Goal: Task Accomplishment & Management: Use online tool/utility

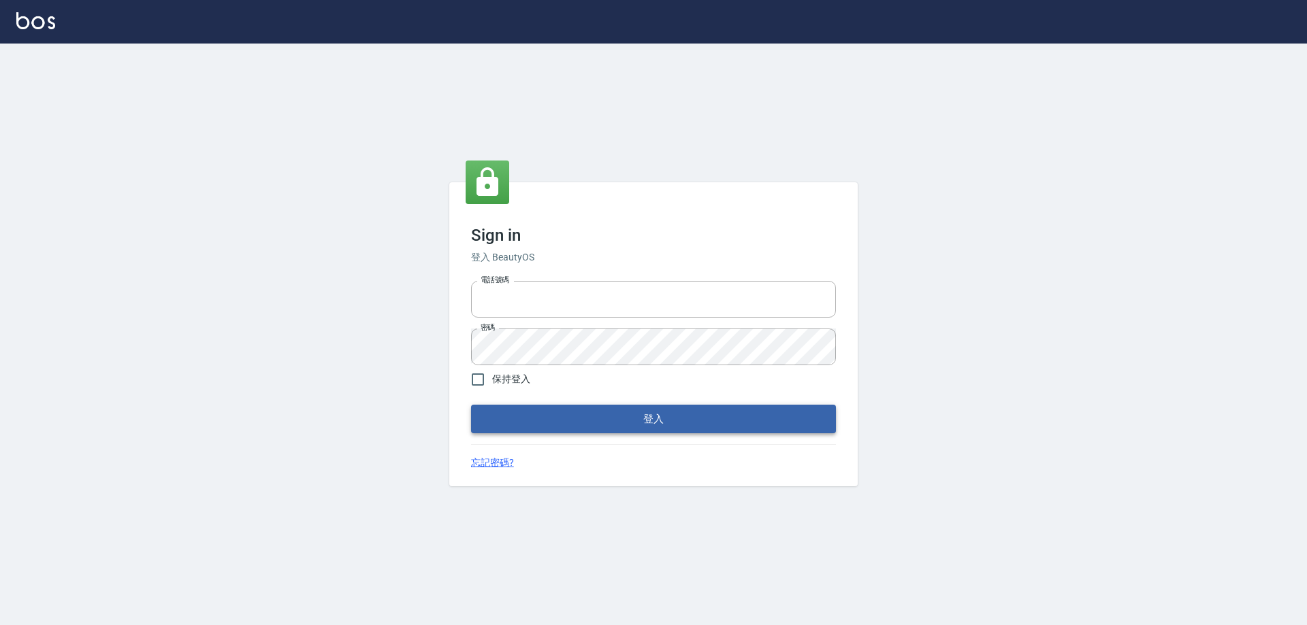
type input "0985335300"
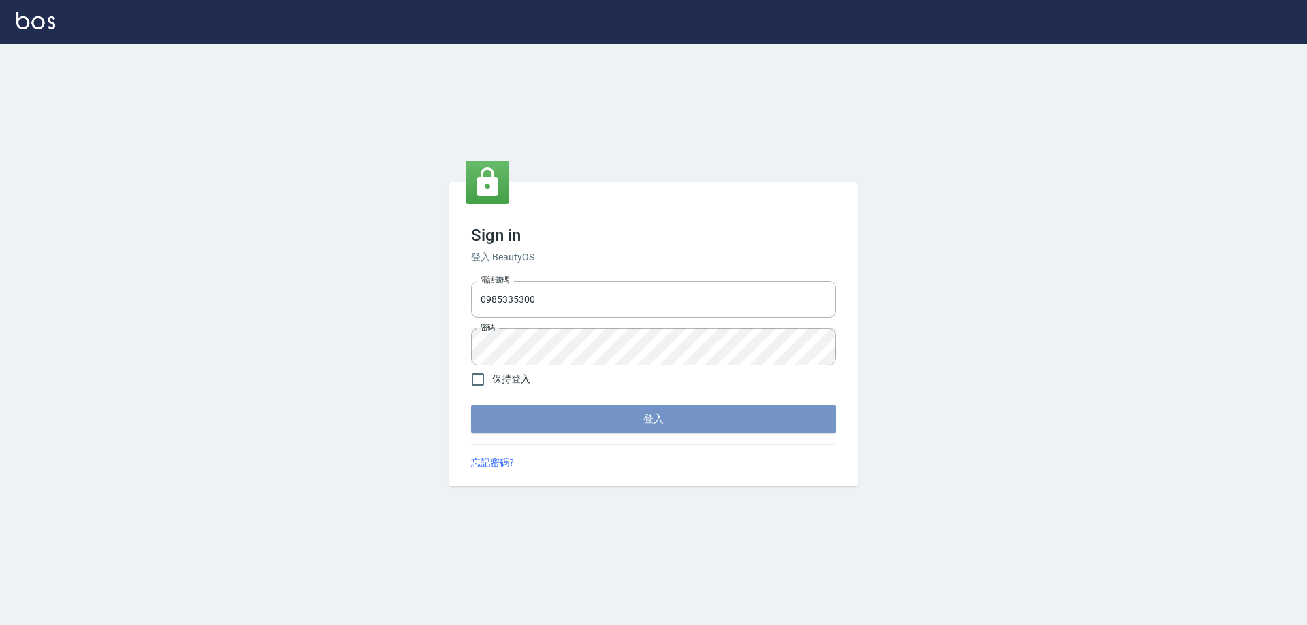
click at [632, 411] on button "登入" at bounding box center [653, 419] width 365 height 29
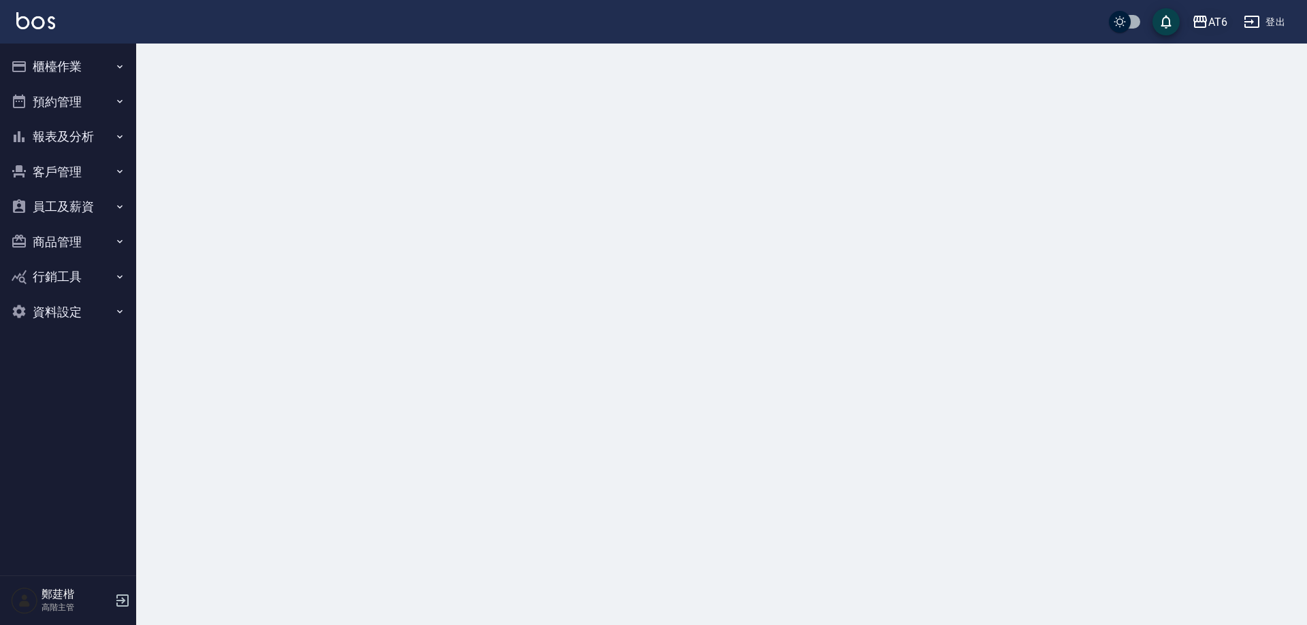
click at [1213, 25] on div "AT6" at bounding box center [1217, 22] width 19 height 17
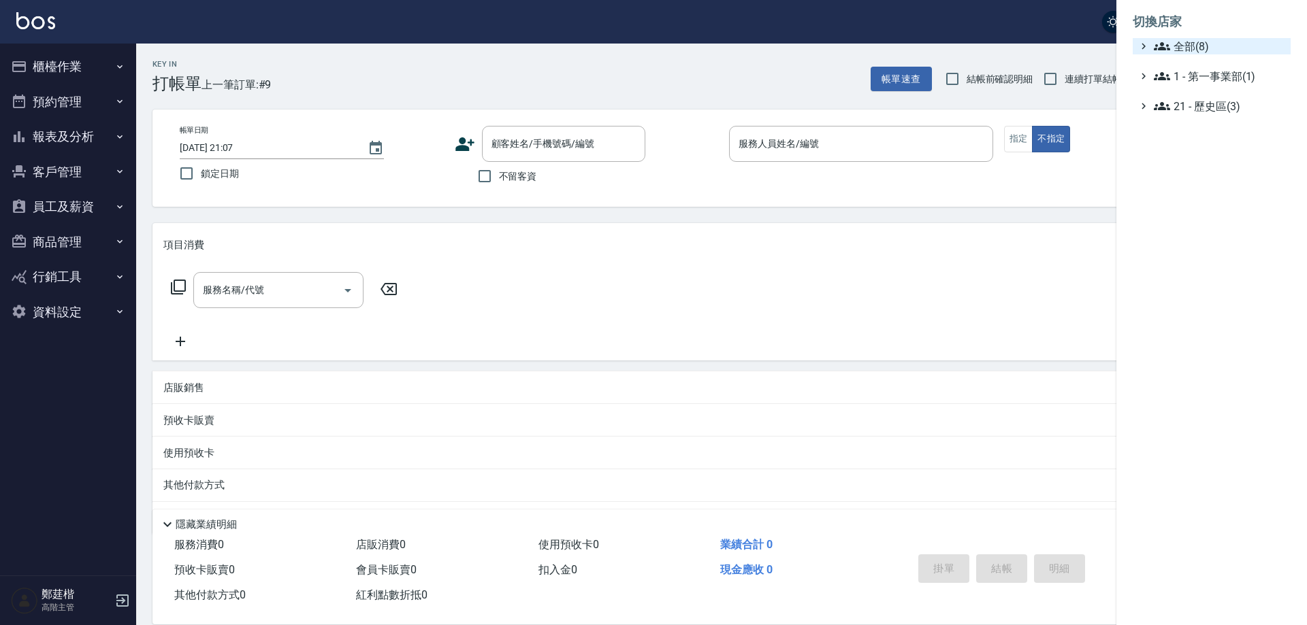
click at [1186, 51] on span "全部(8)" at bounding box center [1219, 46] width 131 height 16
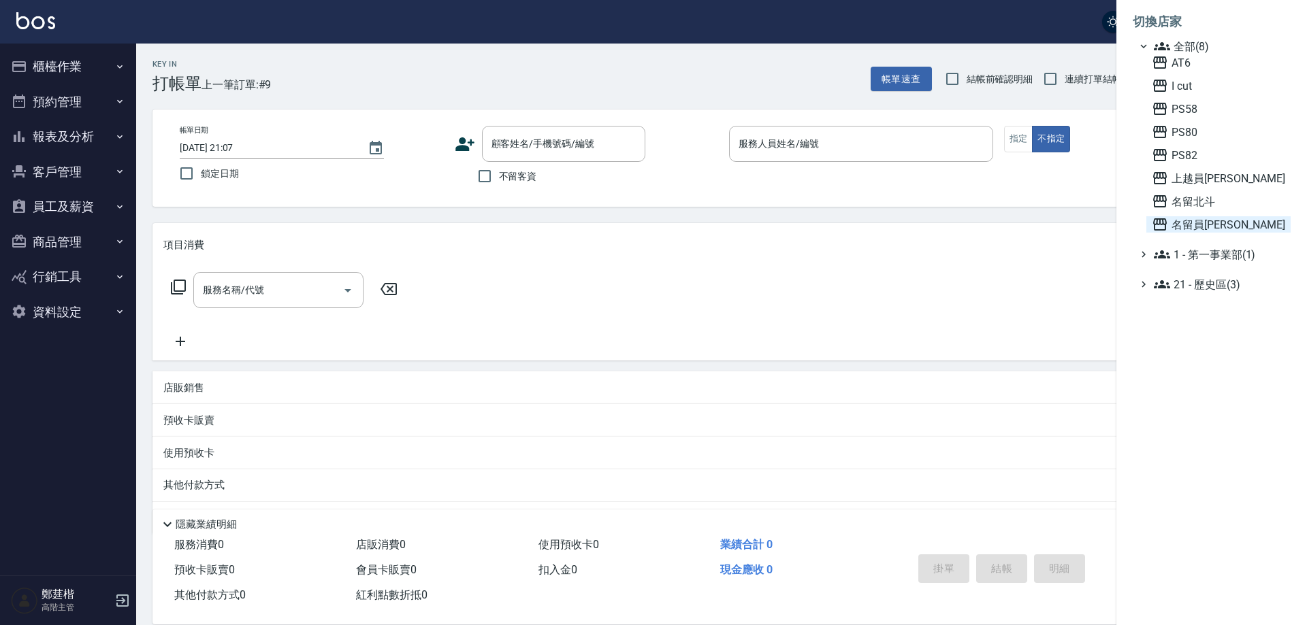
click at [1200, 218] on div "AT6 I cut PS58 PS80 PS82 上越員[PERSON_NAME] 名留北斗 名留員[PERSON_NAME]" at bounding box center [1218, 143] width 144 height 178
click at [1199, 221] on span "名留員[PERSON_NAME]" at bounding box center [1218, 224] width 133 height 16
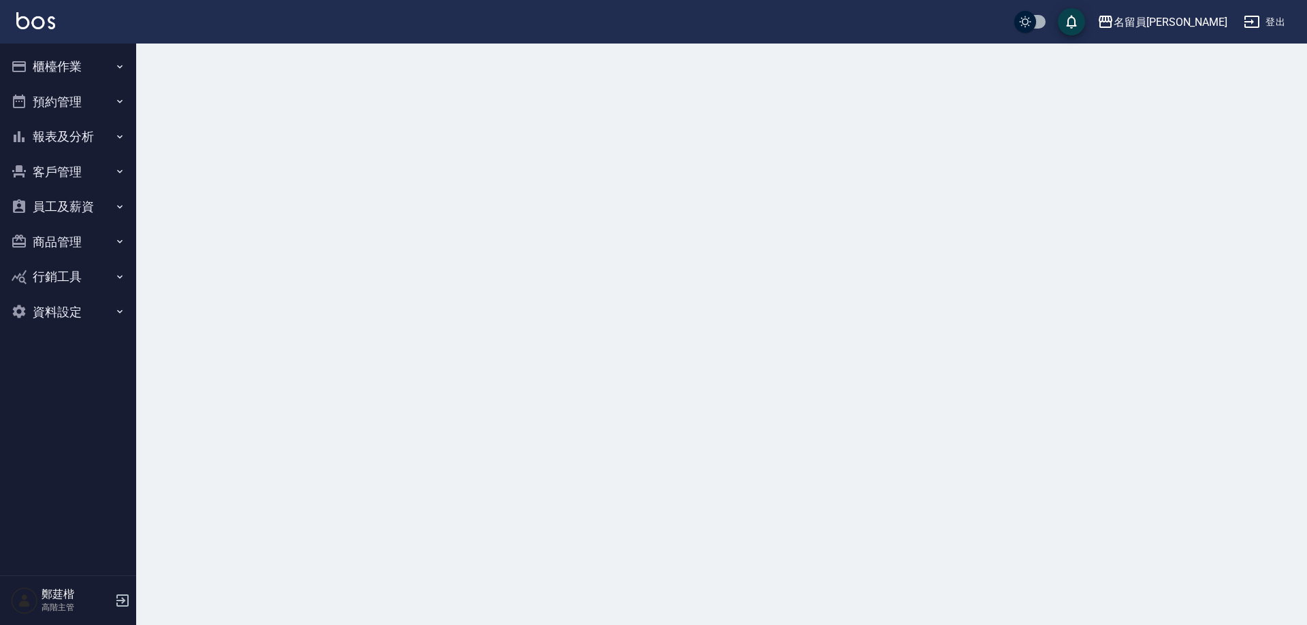
click at [88, 53] on button "櫃檯作業" at bounding box center [67, 66] width 125 height 35
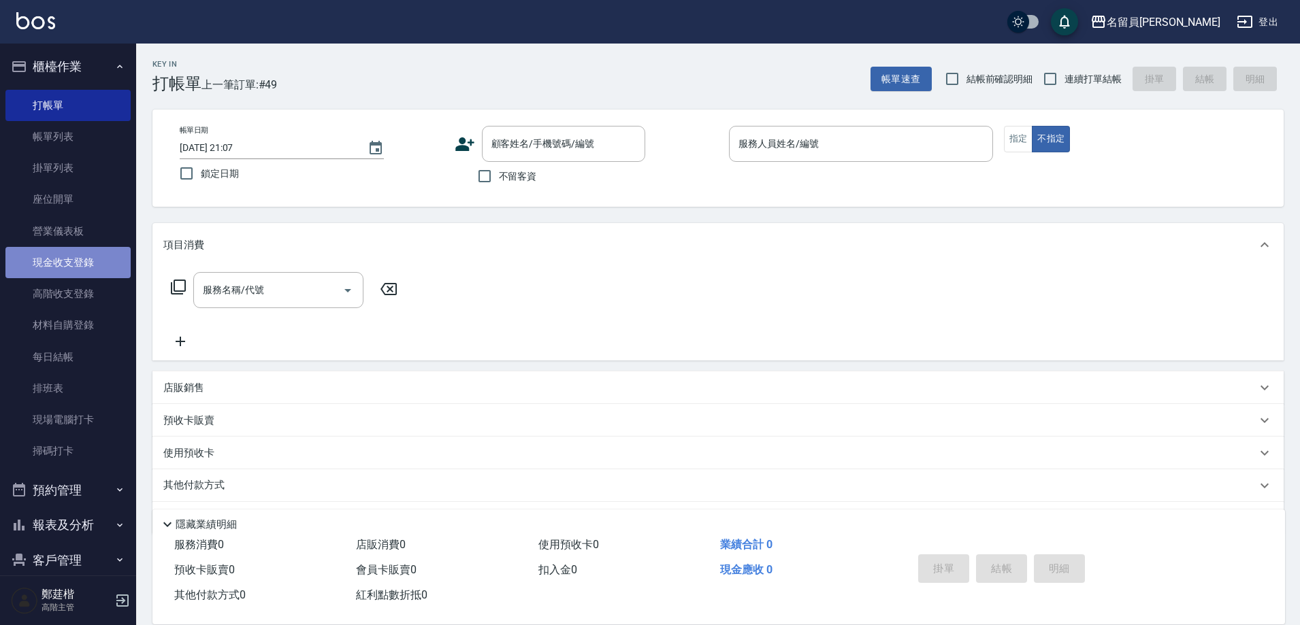
click at [103, 259] on link "現金收支登錄" at bounding box center [67, 262] width 125 height 31
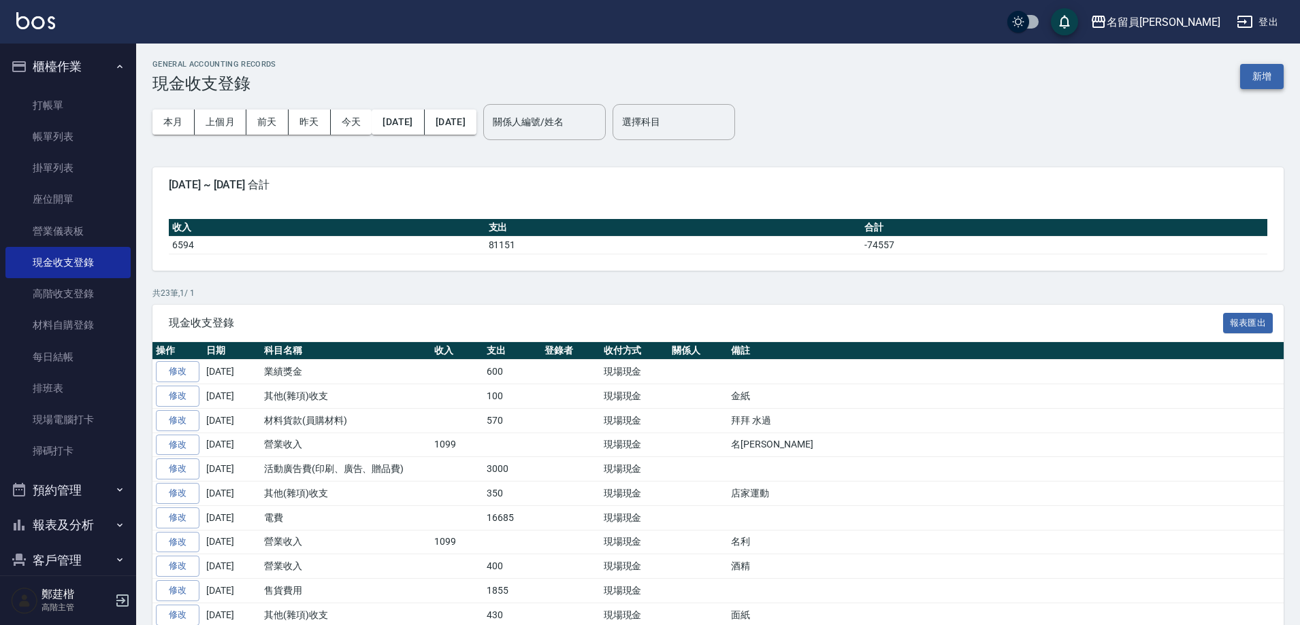
click at [1260, 70] on button "新增" at bounding box center [1262, 76] width 44 height 25
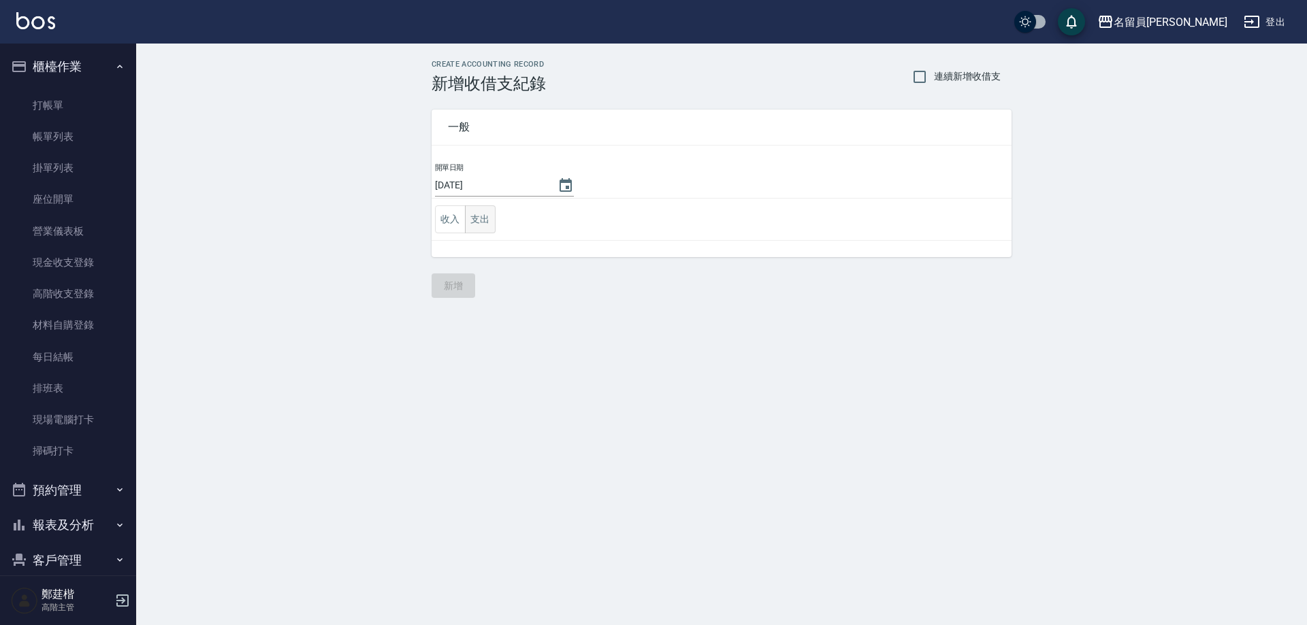
drag, startPoint x: 476, startPoint y: 225, endPoint x: 487, endPoint y: 227, distance: 10.3
click at [478, 225] on button "支出" at bounding box center [480, 220] width 31 height 28
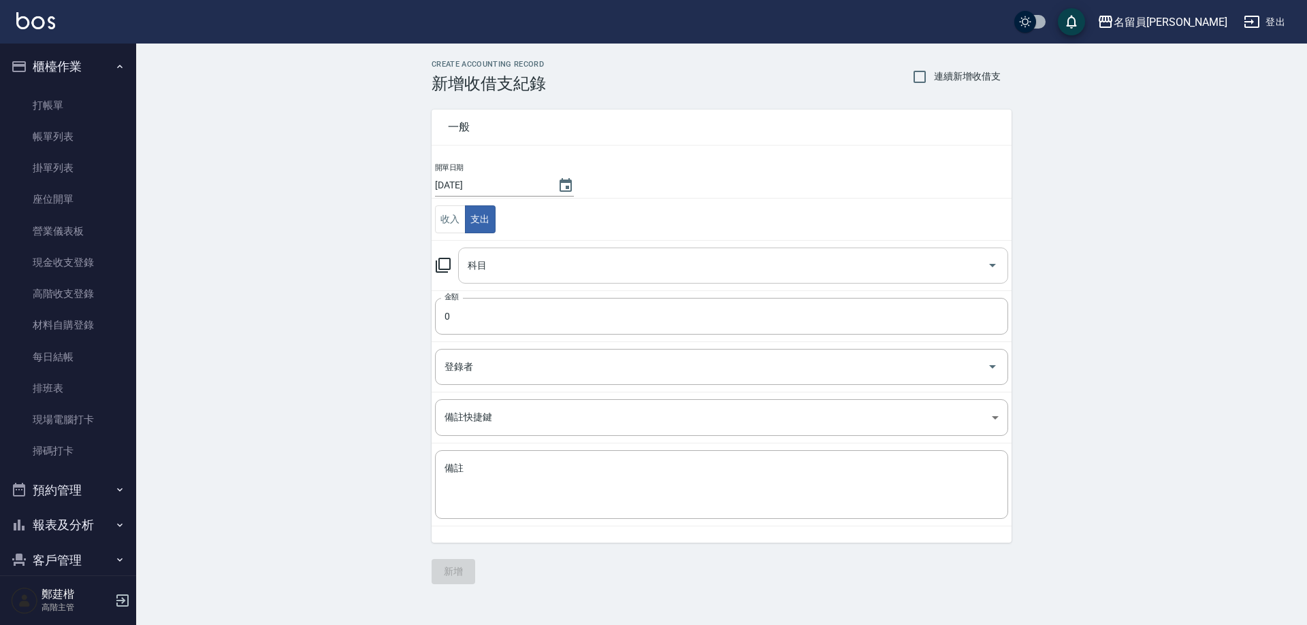
click at [521, 274] on input "科目" at bounding box center [722, 266] width 517 height 24
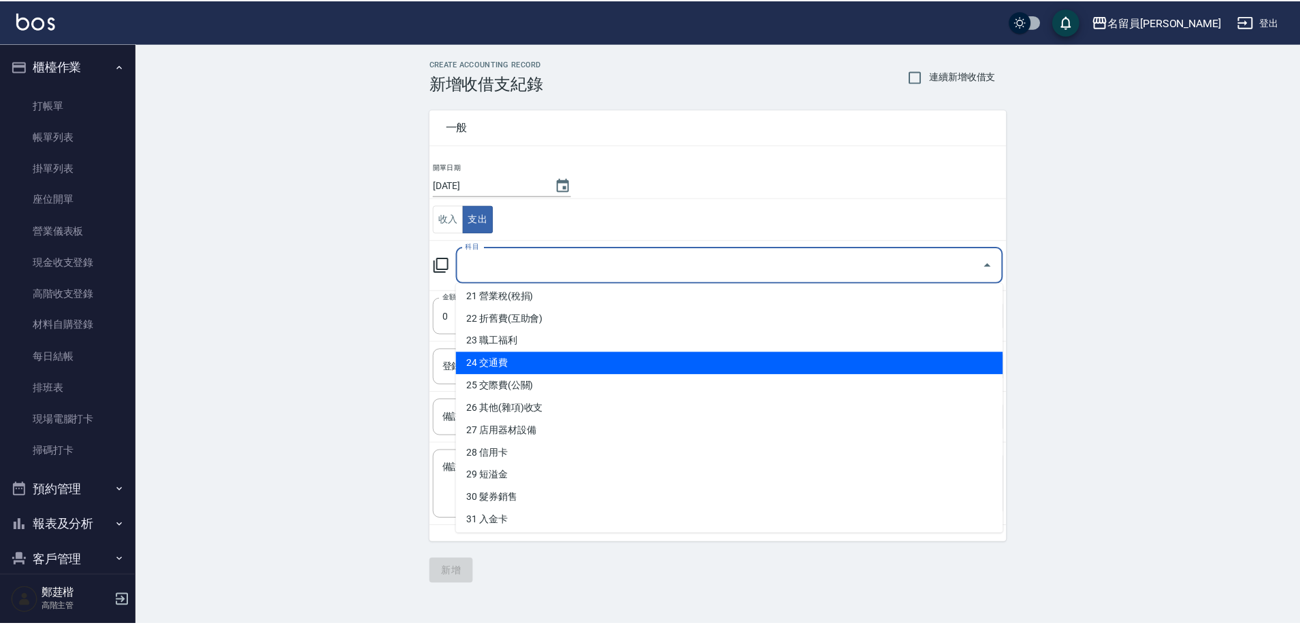
scroll to position [476, 0]
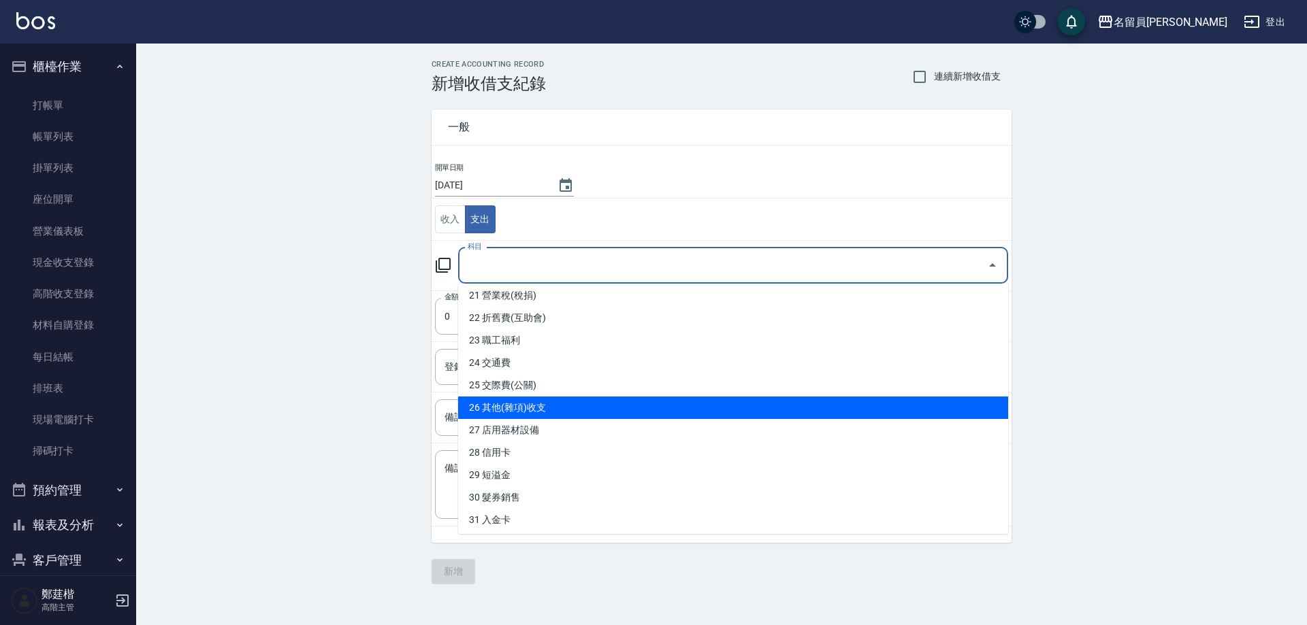
click at [554, 400] on li "26 其他(雜項)收支" at bounding box center [733, 408] width 550 height 22
type input "26 其他(雜項)收支"
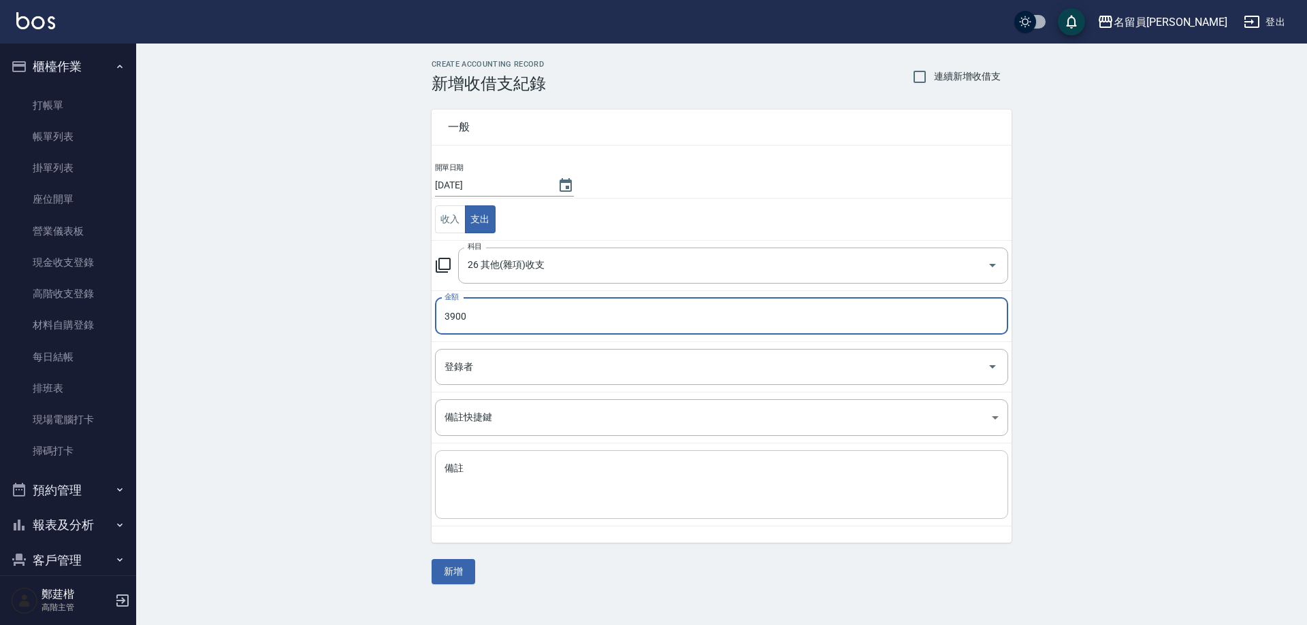
type input "3900"
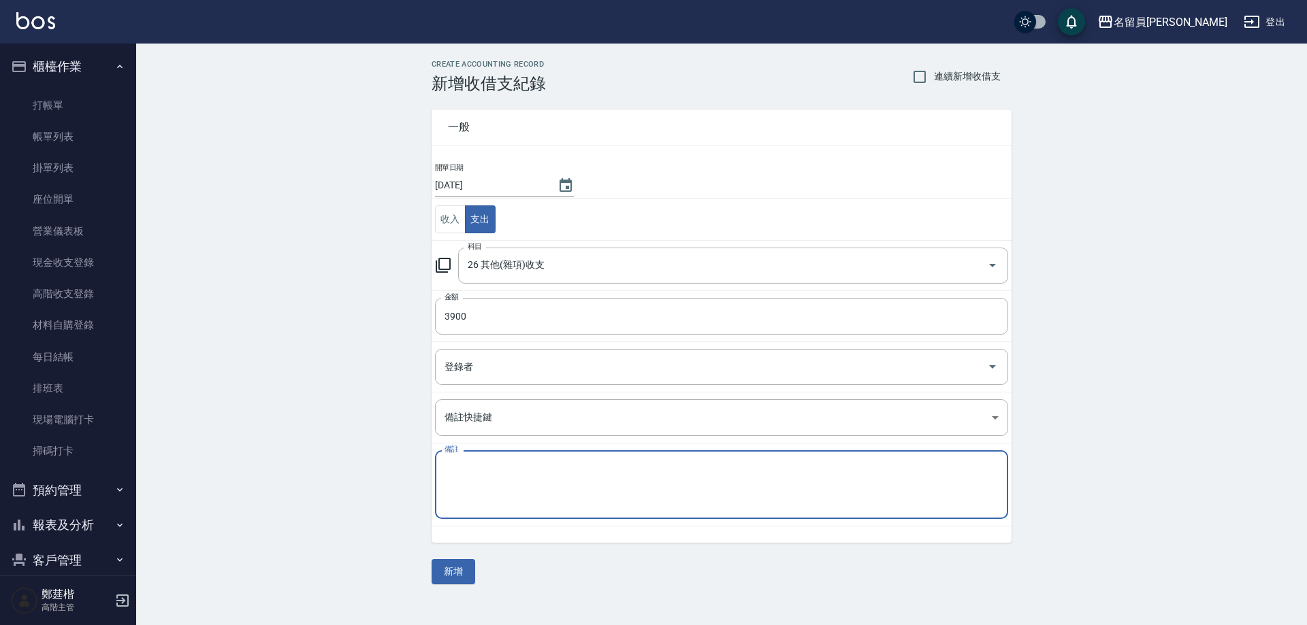
click at [512, 485] on textarea "備註" at bounding box center [721, 485] width 554 height 46
type textarea "80稅金"
click at [462, 570] on button "新增" at bounding box center [454, 571] width 44 height 25
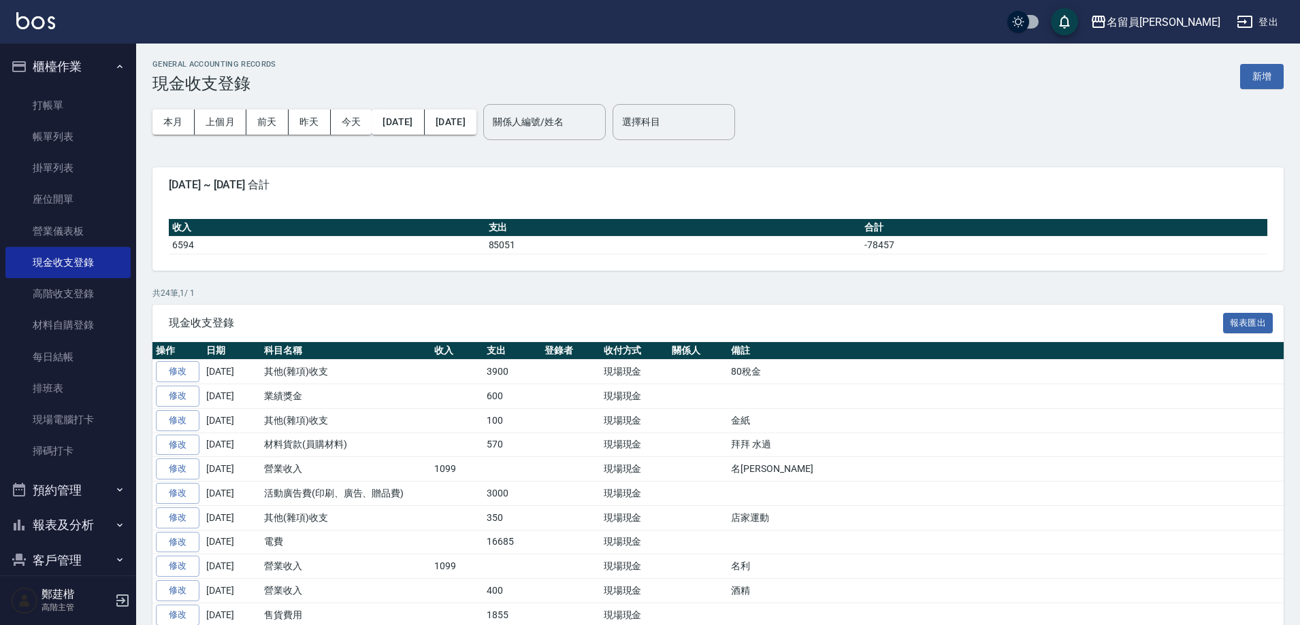
click at [98, 517] on button "報表及分析" at bounding box center [67, 525] width 125 height 35
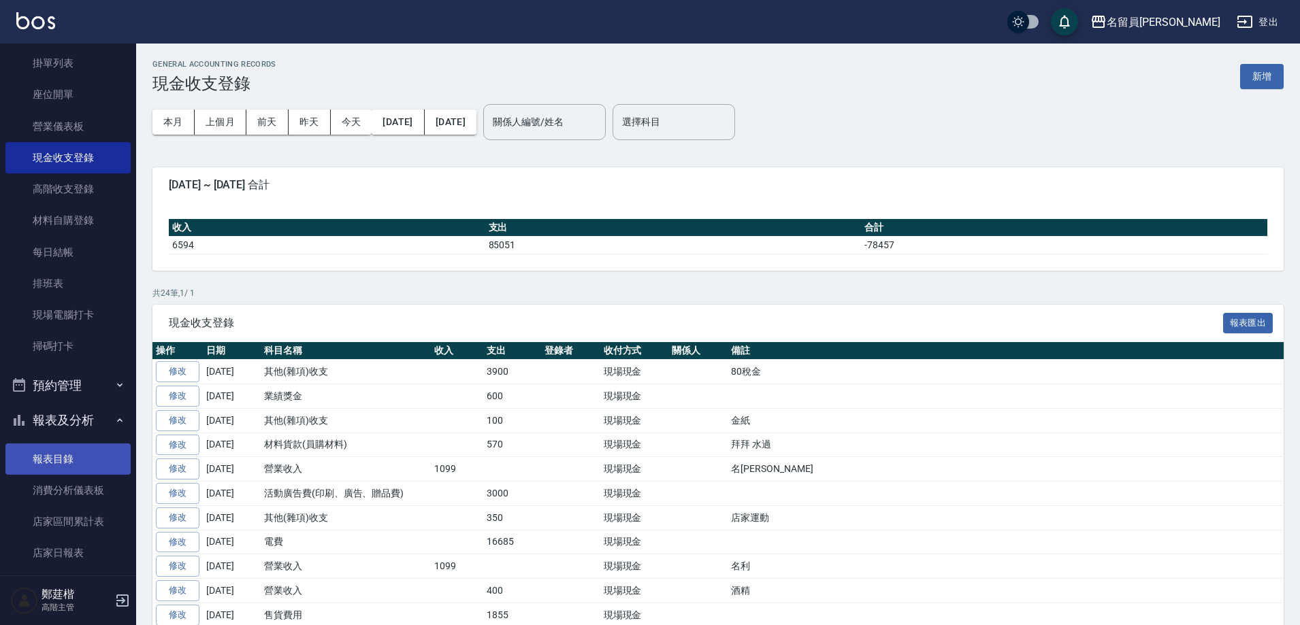
scroll to position [136, 0]
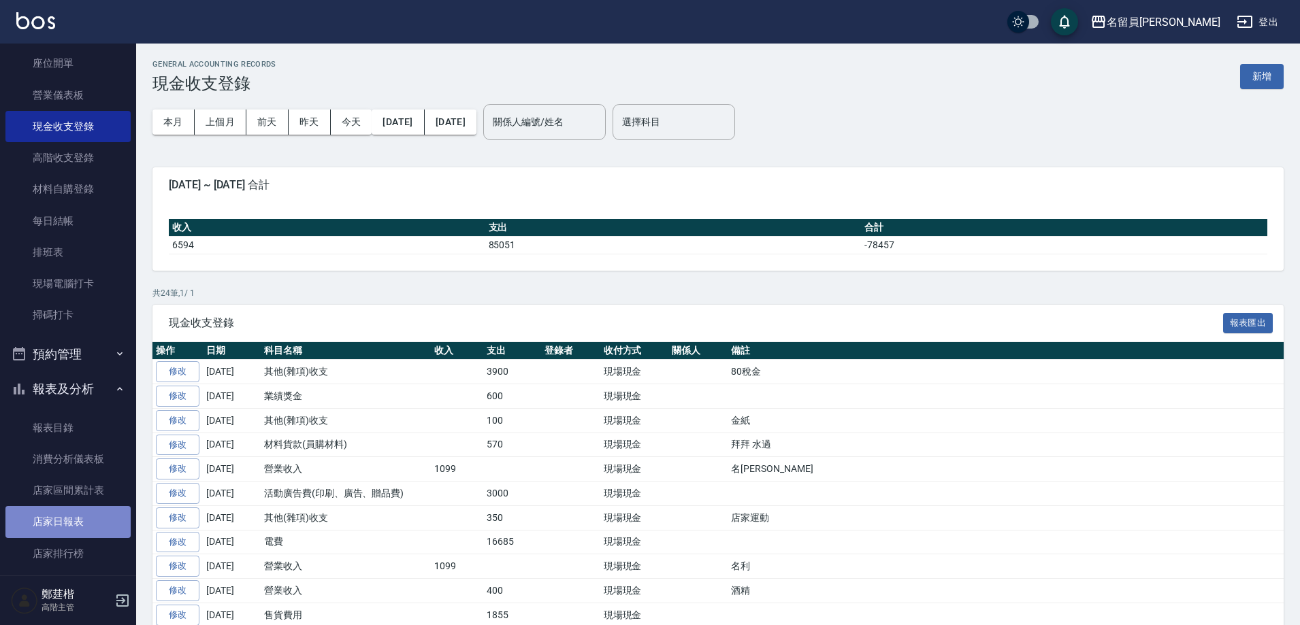
click at [92, 513] on link "店家日報表" at bounding box center [67, 521] width 125 height 31
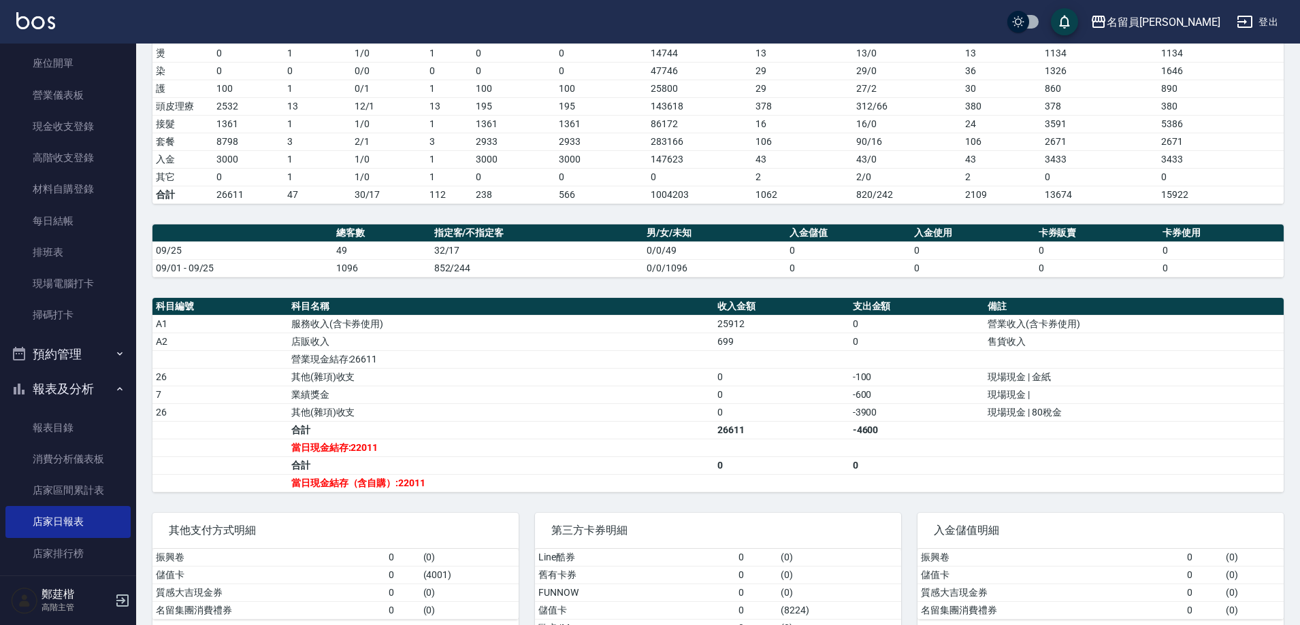
scroll to position [272, 0]
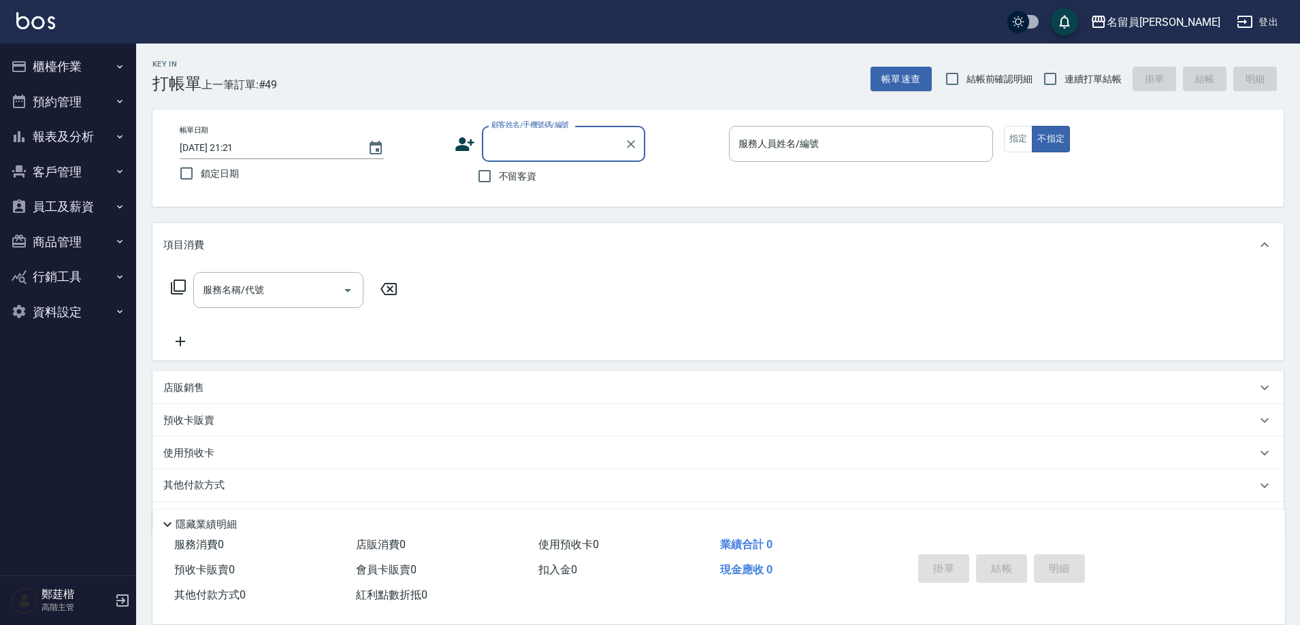
click at [71, 56] on button "櫃檯作業" at bounding box center [67, 66] width 125 height 35
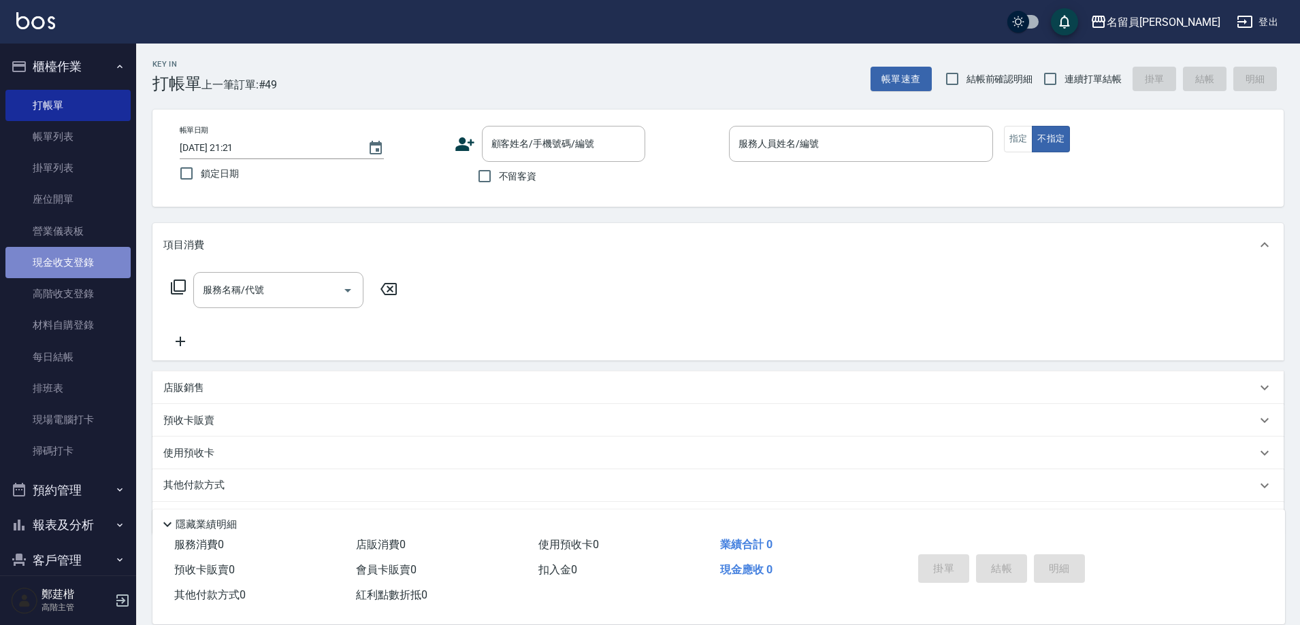
click at [81, 259] on link "現金收支登錄" at bounding box center [67, 262] width 125 height 31
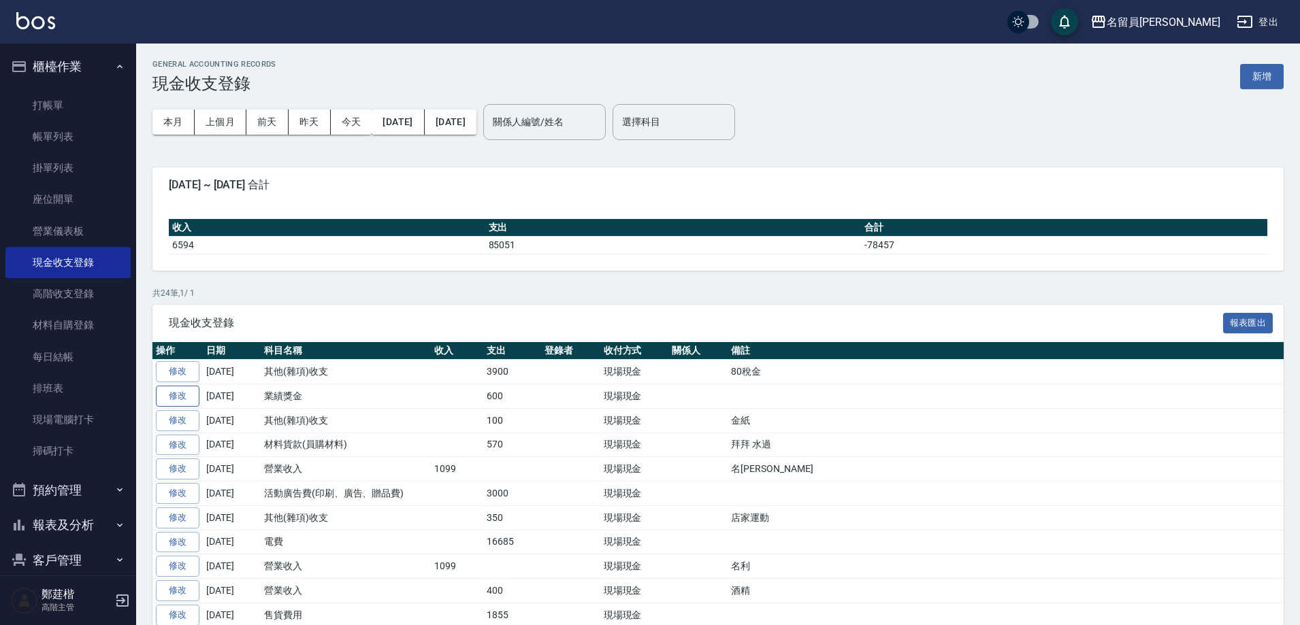
click at [186, 395] on link "修改" at bounding box center [178, 396] width 44 height 21
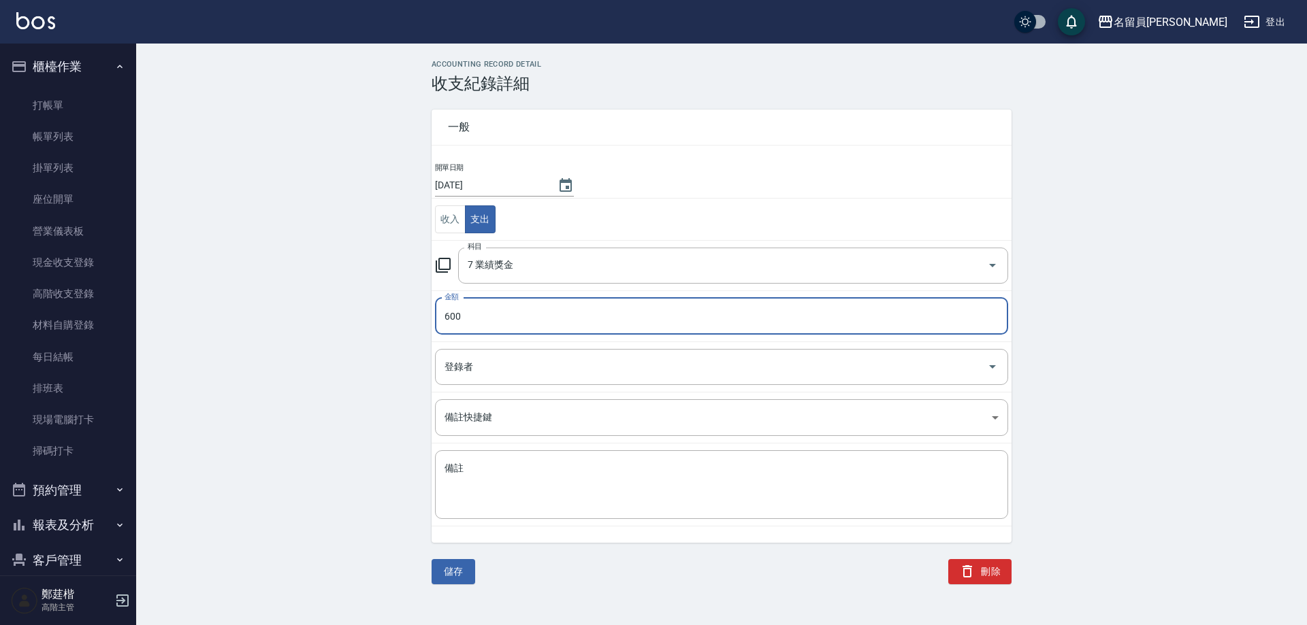
click at [517, 306] on input "600" at bounding box center [721, 316] width 573 height 37
type input "1200"
click at [458, 579] on button "儲存" at bounding box center [454, 571] width 44 height 25
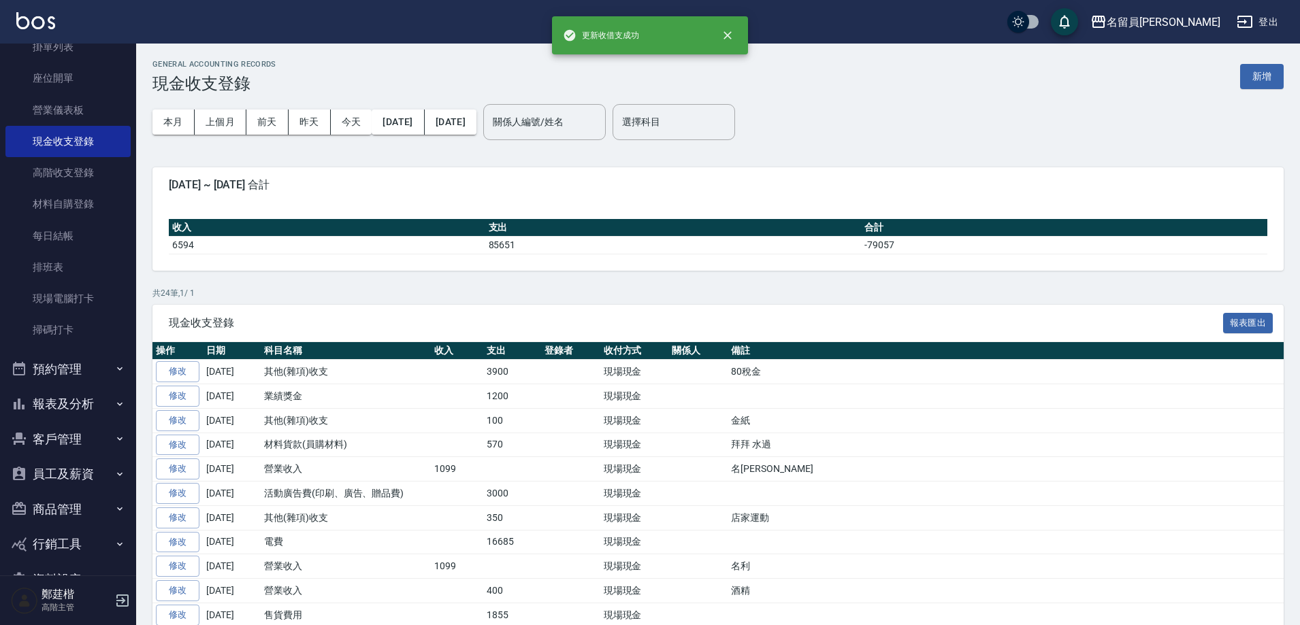
scroll to position [159, 0]
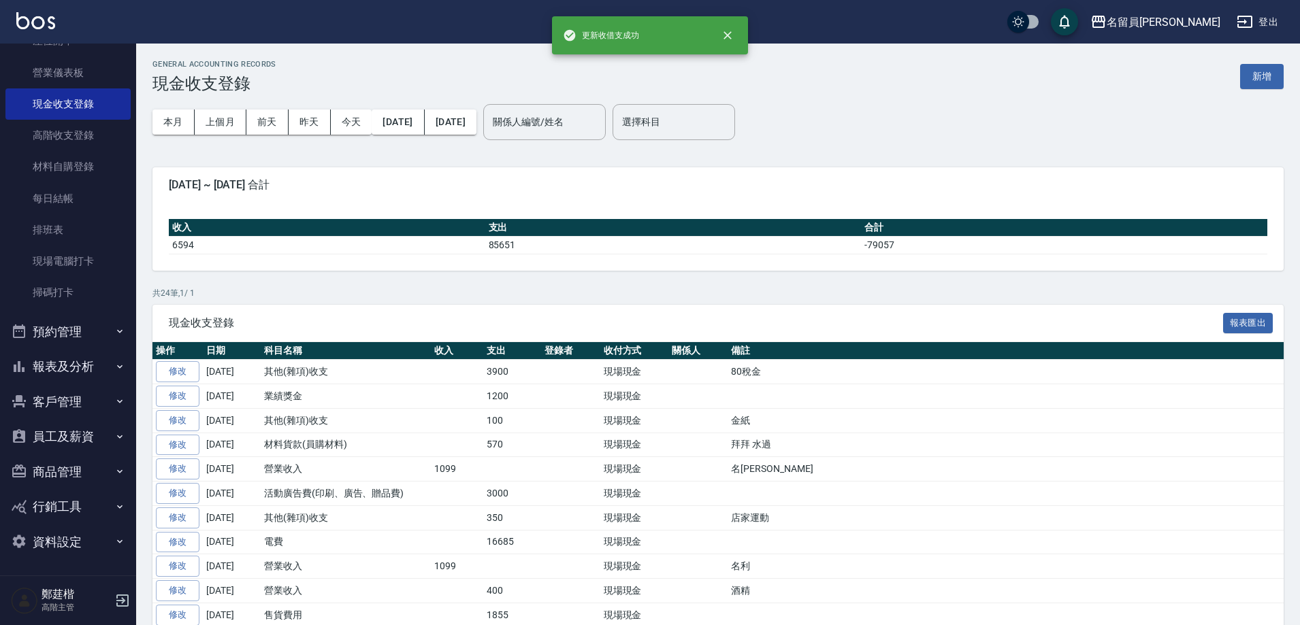
drag, startPoint x: 89, startPoint y: 374, endPoint x: 98, endPoint y: 386, distance: 14.6
click at [95, 371] on button "報表及分析" at bounding box center [67, 366] width 125 height 35
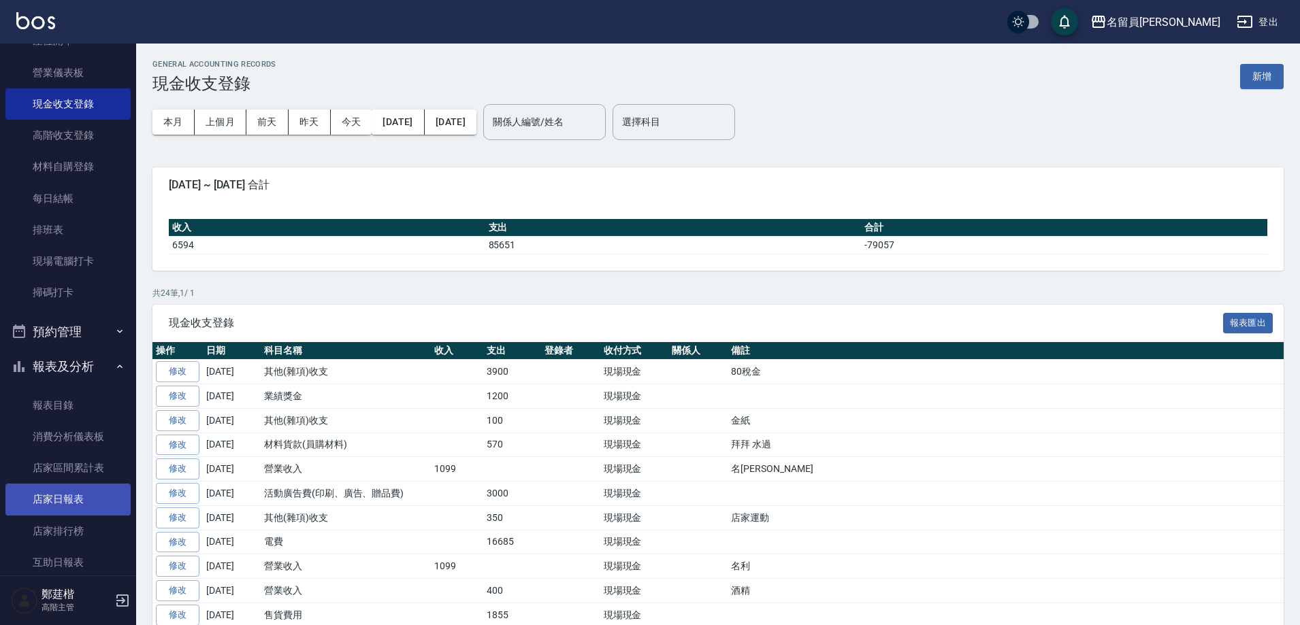
click at [75, 502] on link "店家日報表" at bounding box center [67, 499] width 125 height 31
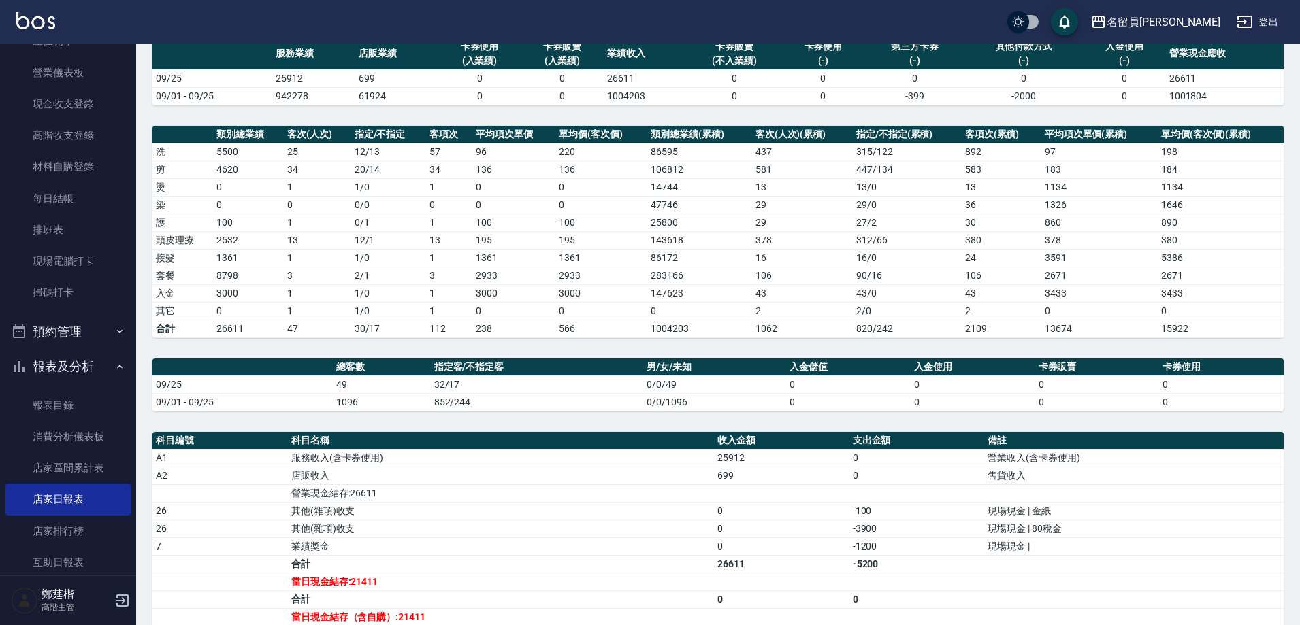
scroll to position [272, 0]
